Goal: Task Accomplishment & Management: Manage account settings

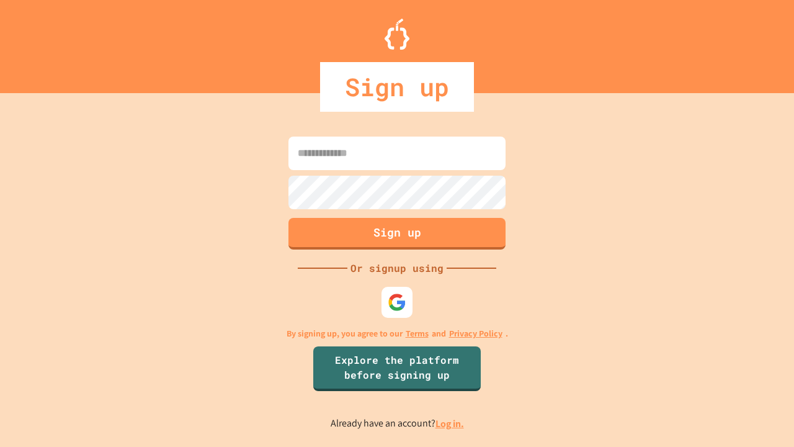
click at [450, 423] on link "Log in." at bounding box center [449, 423] width 29 height 13
